Goal: Information Seeking & Learning: Learn about a topic

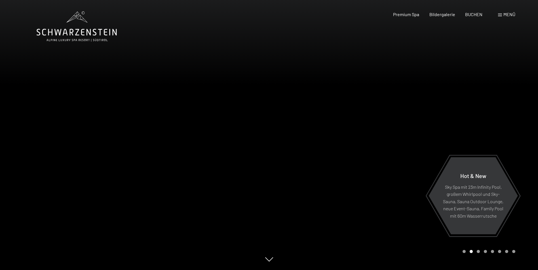
click at [479, 254] on div at bounding box center [403, 135] width 269 height 270
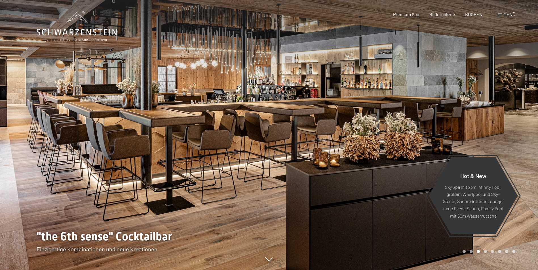
click at [479, 254] on div at bounding box center [403, 135] width 269 height 270
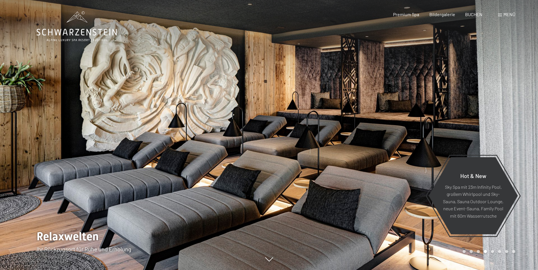
click at [479, 254] on div at bounding box center [403, 135] width 269 height 270
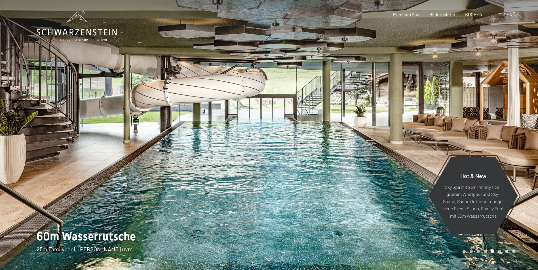
click at [479, 254] on div at bounding box center [403, 135] width 269 height 270
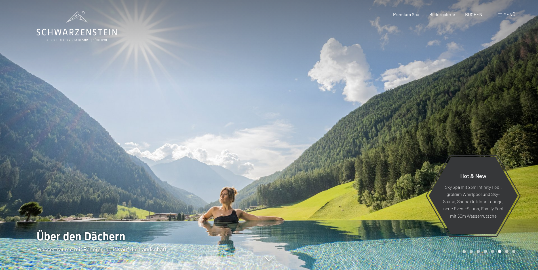
click at [479, 254] on div at bounding box center [403, 135] width 269 height 270
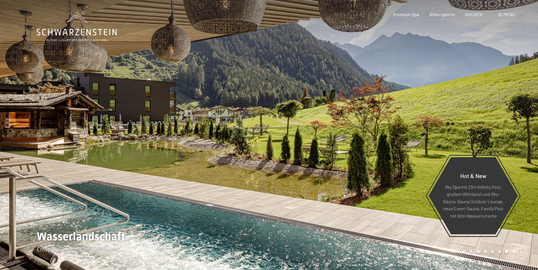
click at [479, 254] on div at bounding box center [403, 135] width 269 height 270
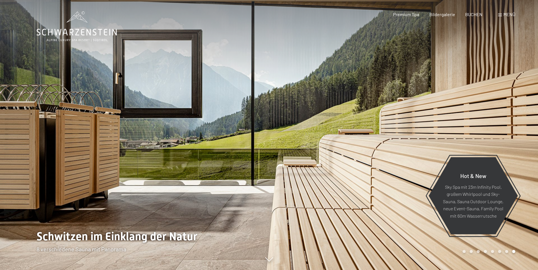
click at [479, 254] on div at bounding box center [403, 135] width 269 height 270
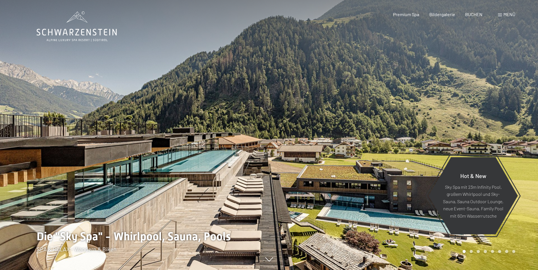
click at [479, 254] on div at bounding box center [403, 135] width 269 height 270
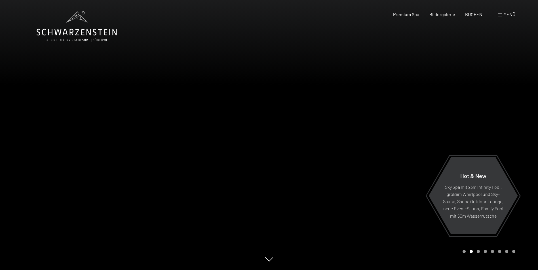
click at [79, 19] on icon at bounding box center [77, 26] width 80 height 30
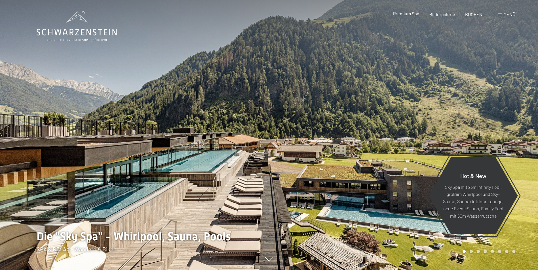
click at [413, 14] on span "Premium Spa" at bounding box center [406, 13] width 26 height 5
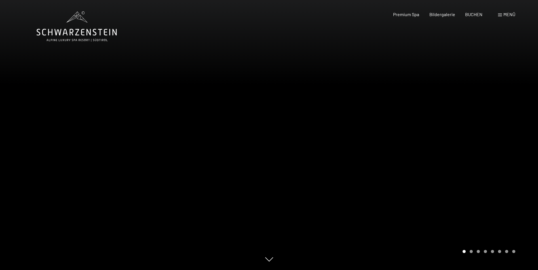
click at [413, 14] on span "Premium Spa" at bounding box center [406, 14] width 26 height 5
click at [436, 17] on div "Bildergalerie" at bounding box center [442, 13] width 26 height 6
click at [437, 15] on span "Bildergalerie" at bounding box center [442, 13] width 26 height 5
click at [507, 14] on span "Menü" at bounding box center [509, 14] width 12 height 5
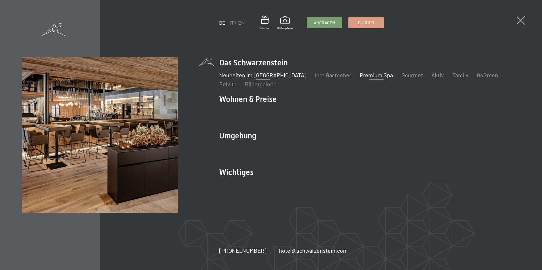
click at [237, 78] on link "Neuheiten im [GEOGRAPHIC_DATA]" at bounding box center [262, 75] width 87 height 7
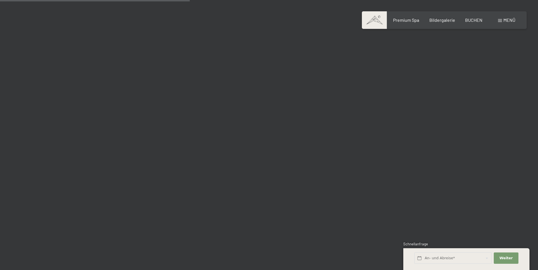
scroll to position [2523, 0]
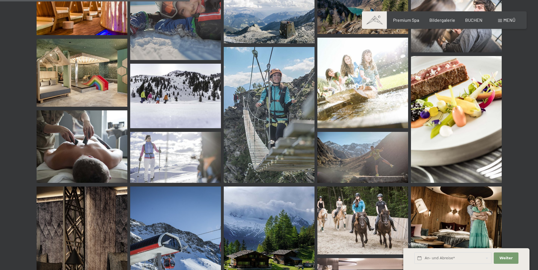
click at [90, 88] on img at bounding box center [82, 73] width 91 height 68
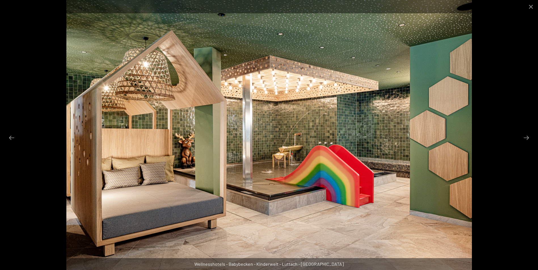
scroll to position [2779, 0]
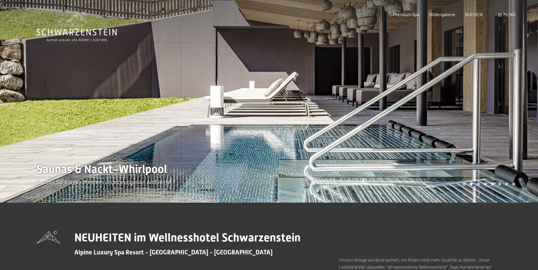
click at [503, 15] on div "Menü" at bounding box center [506, 14] width 17 height 6
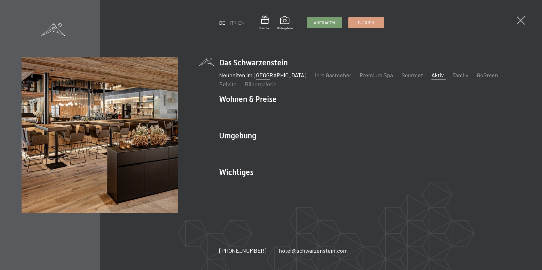
click at [432, 75] on link "Aktiv" at bounding box center [438, 75] width 12 height 7
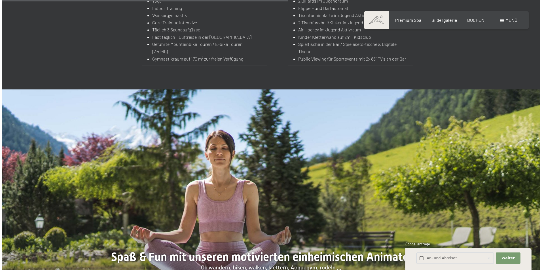
scroll to position [567, 0]
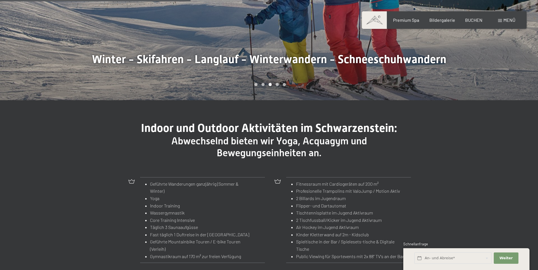
click at [498, 20] on div "Menü" at bounding box center [506, 20] width 17 height 6
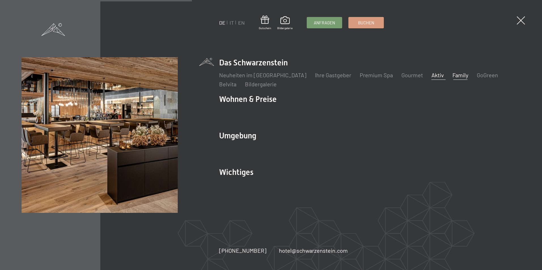
click at [453, 76] on link "Family" at bounding box center [461, 75] width 16 height 7
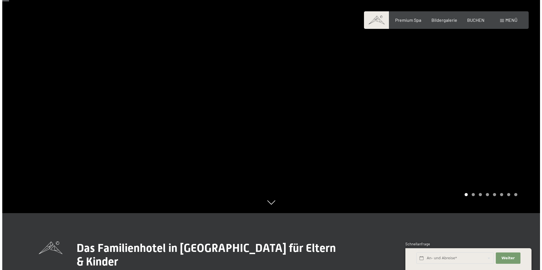
scroll to position [57, 0]
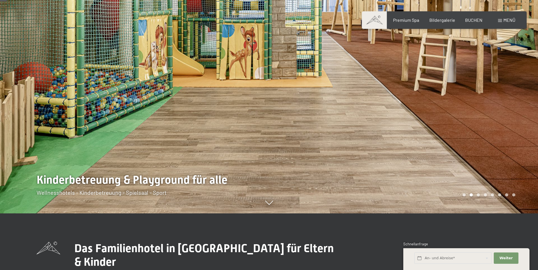
click at [505, 120] on div at bounding box center [403, 78] width 269 height 270
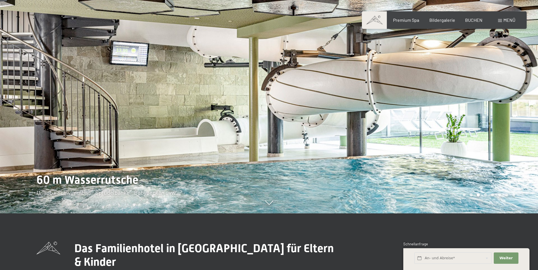
click at [505, 120] on div at bounding box center [403, 78] width 269 height 270
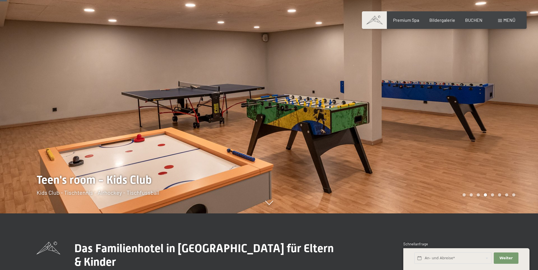
click at [505, 120] on div at bounding box center [403, 78] width 269 height 270
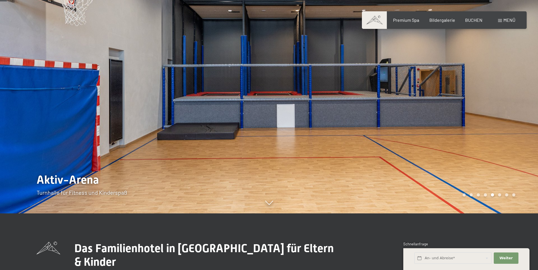
click at [43, 108] on div at bounding box center [134, 78] width 269 height 270
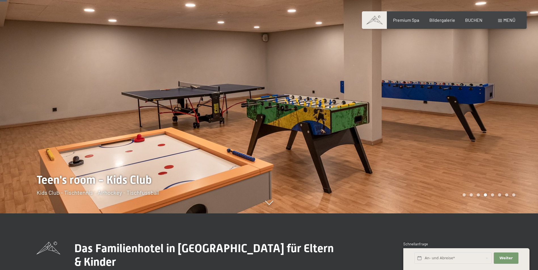
click at [499, 122] on div at bounding box center [403, 78] width 269 height 270
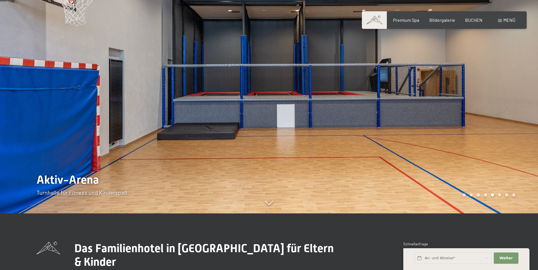
click at [496, 122] on div at bounding box center [403, 78] width 269 height 270
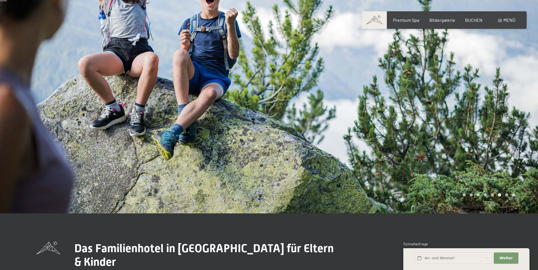
click at [496, 122] on div at bounding box center [403, 78] width 269 height 270
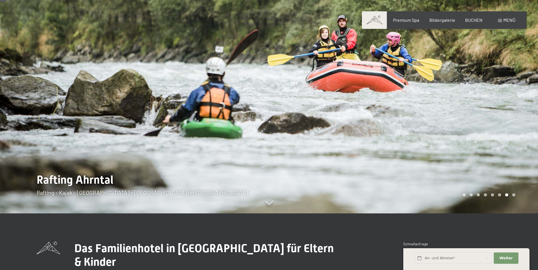
click at [496, 122] on div at bounding box center [403, 78] width 269 height 270
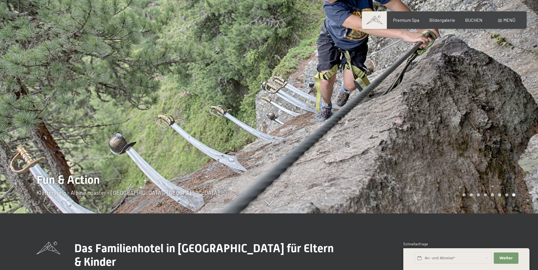
click at [496, 122] on div at bounding box center [403, 78] width 269 height 270
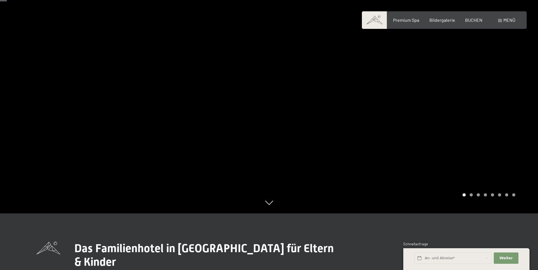
click at [496, 122] on div at bounding box center [403, 78] width 269 height 270
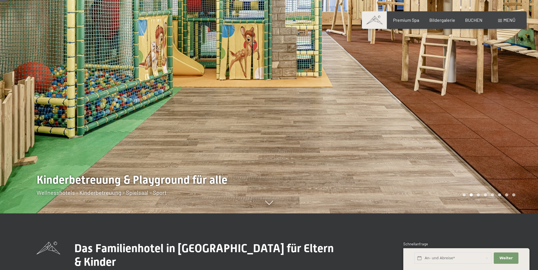
click at [500, 20] on span at bounding box center [500, 20] width 4 height 3
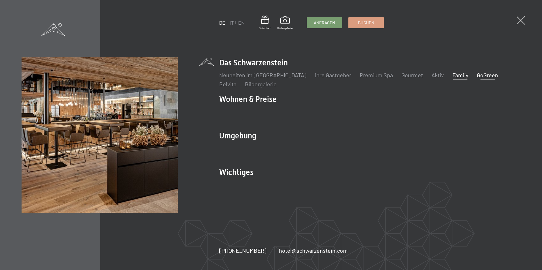
click at [477, 74] on link "GoGreen" at bounding box center [487, 75] width 21 height 7
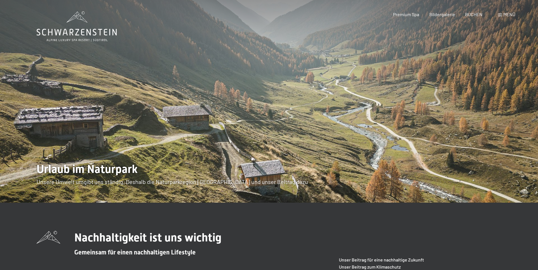
click at [501, 14] on span at bounding box center [500, 15] width 4 height 3
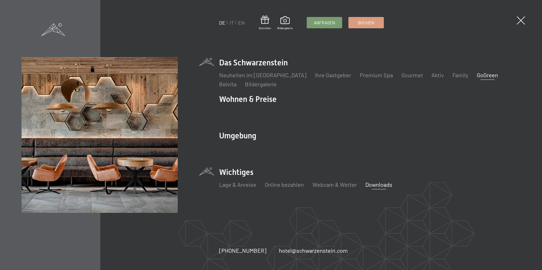
click at [382, 184] on link "Downloads" at bounding box center [378, 184] width 27 height 7
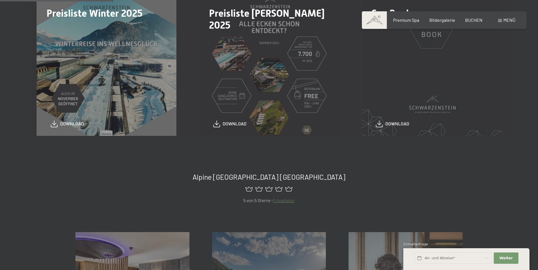
scroll to position [113, 0]
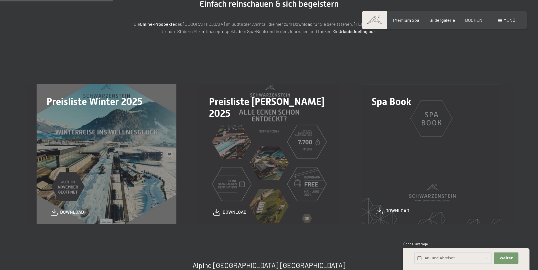
click at [396, 210] on span "download" at bounding box center [397, 211] width 24 height 6
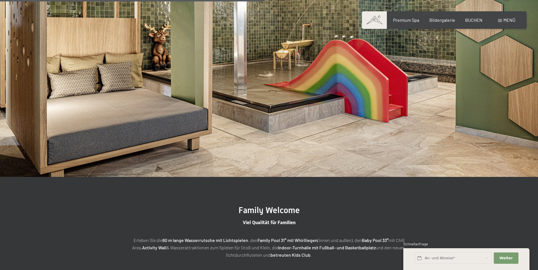
scroll to position [1162, 0]
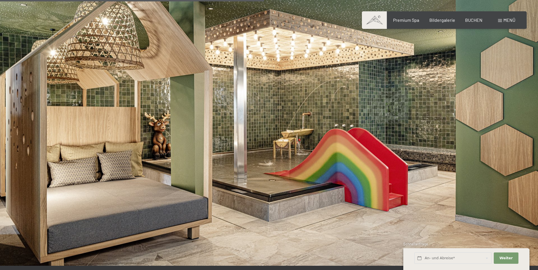
click at [501, 20] on span at bounding box center [500, 20] width 4 height 3
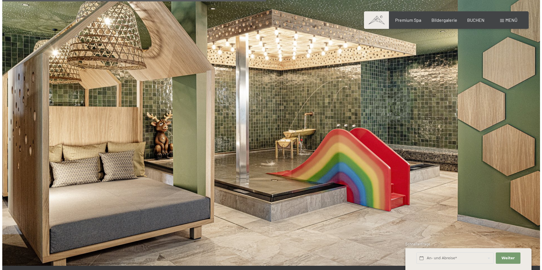
scroll to position [1167, 0]
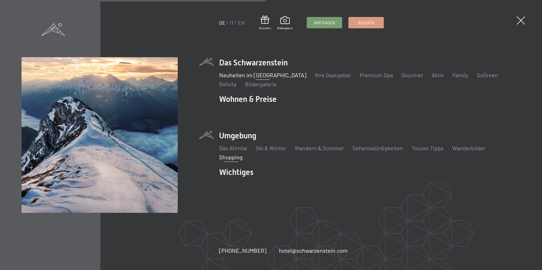
click at [233, 159] on link "Shopping" at bounding box center [231, 157] width 24 height 7
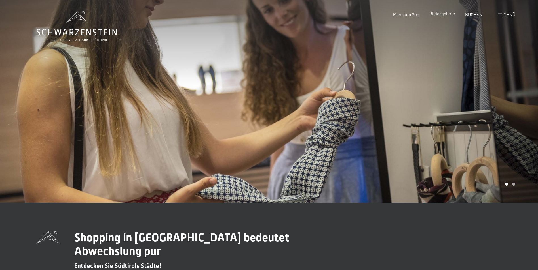
click at [439, 15] on span "Bildergalerie" at bounding box center [442, 13] width 26 height 5
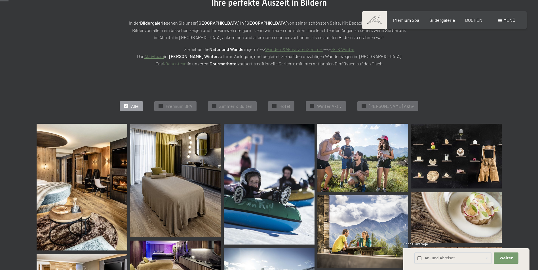
scroll to position [113, 0]
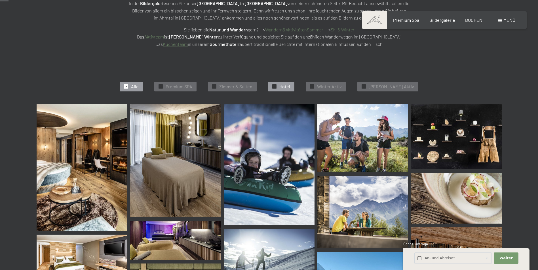
click at [290, 88] on span "Hotel" at bounding box center [284, 87] width 11 height 6
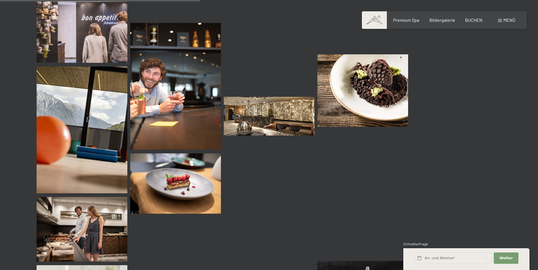
scroll to position [568, 0]
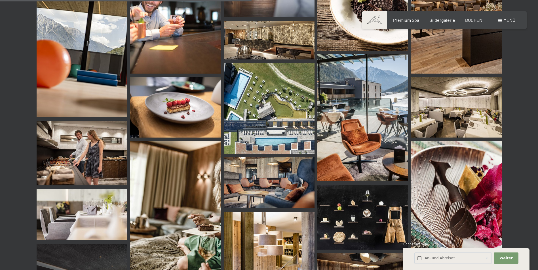
click at [259, 95] on img at bounding box center [269, 108] width 91 height 91
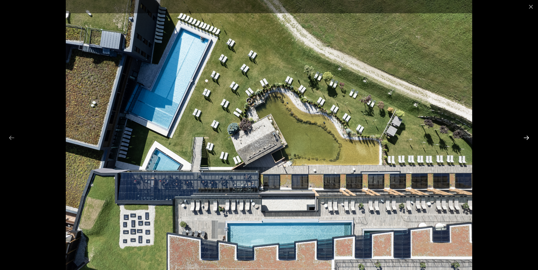
click at [527, 134] on button "Next slide" at bounding box center [526, 137] width 12 height 11
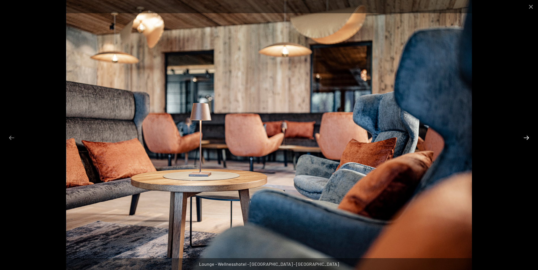
click at [526, 136] on button "Next slide" at bounding box center [526, 137] width 12 height 11
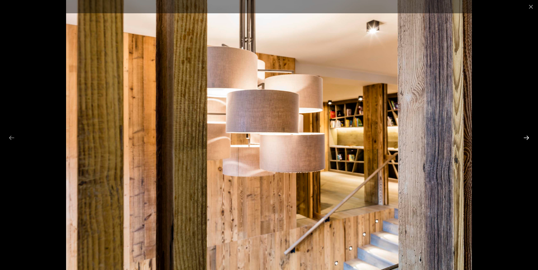
click at [524, 140] on button "Next slide" at bounding box center [526, 137] width 12 height 11
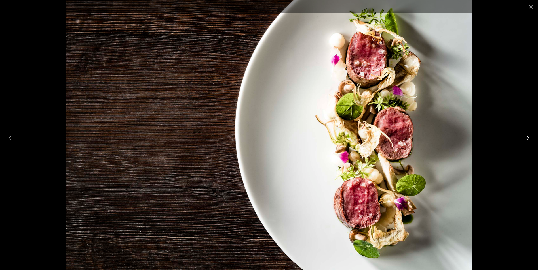
click at [524, 140] on button "Next slide" at bounding box center [526, 137] width 12 height 11
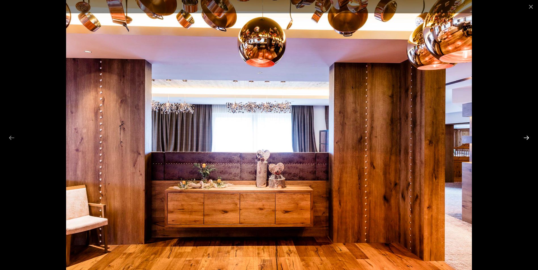
click at [524, 140] on button "Next slide" at bounding box center [526, 137] width 12 height 11
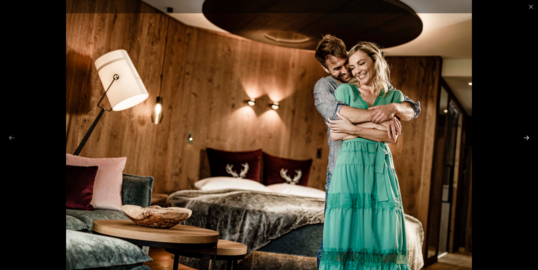
click at [524, 140] on button "Next slide" at bounding box center [526, 137] width 12 height 11
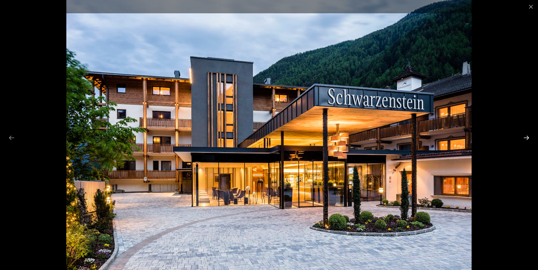
click at [524, 140] on button "Next slide" at bounding box center [526, 137] width 12 height 11
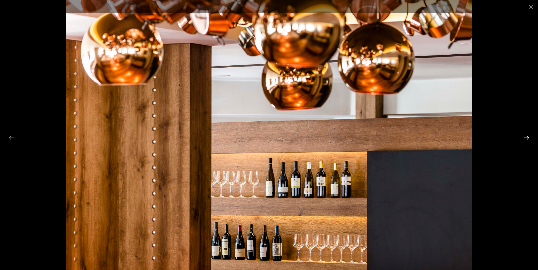
click at [523, 139] on button "Next slide" at bounding box center [526, 137] width 12 height 11
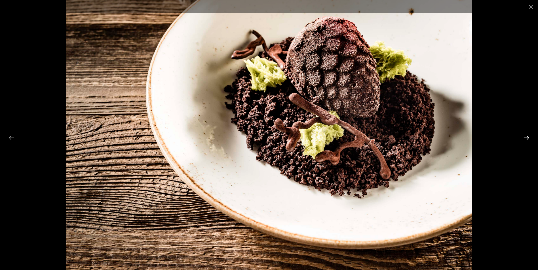
click at [523, 139] on button "Next slide" at bounding box center [526, 137] width 12 height 11
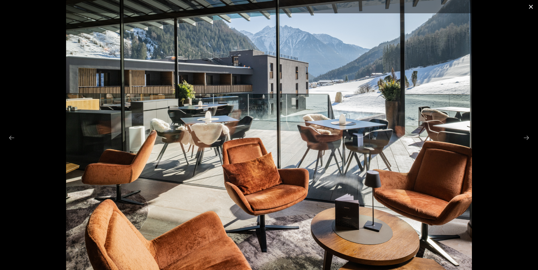
click at [531, 7] on button "Close gallery" at bounding box center [531, 6] width 14 height 13
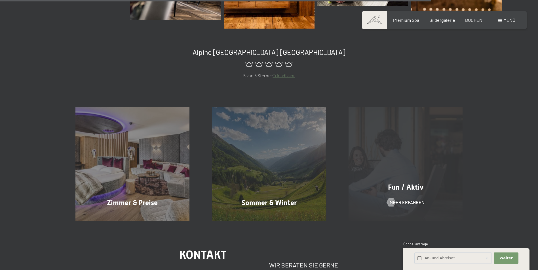
scroll to position [1107, 0]
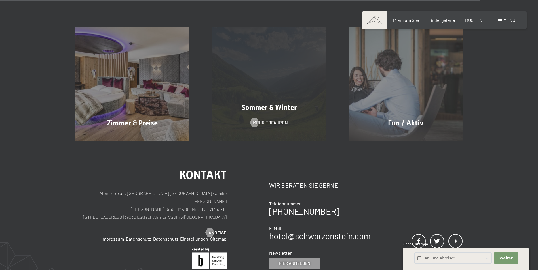
click at [271, 96] on div "Sommer & Winter Mehr erfahren" at bounding box center [269, 85] width 137 height 114
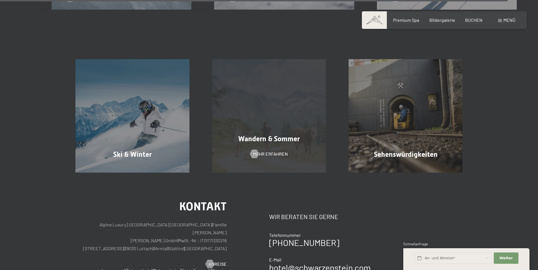
scroll to position [1900, 0]
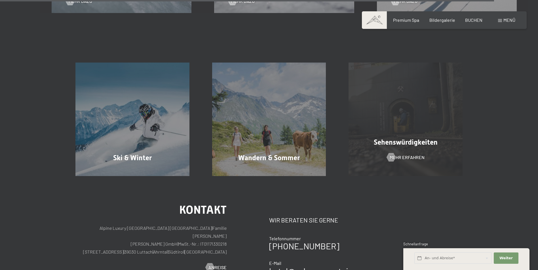
click at [390, 122] on div "Sehenswürdigkeiten Mehr erfahren" at bounding box center [405, 120] width 137 height 114
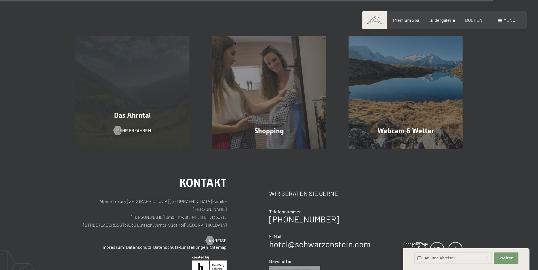
scroll to position [1361, 0]
